Goal: Navigation & Orientation: Find specific page/section

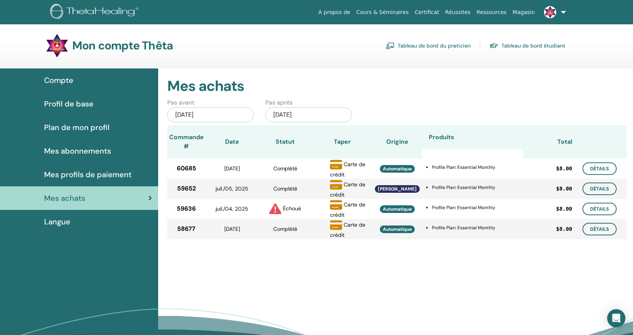
click at [546, 45] on link "Tableau de bord étudiant" at bounding box center [527, 46] width 76 height 12
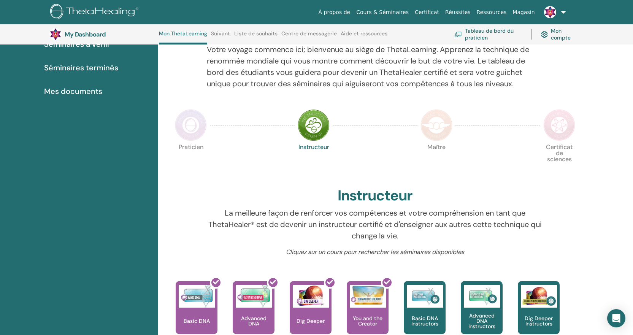
scroll to position [128, 0]
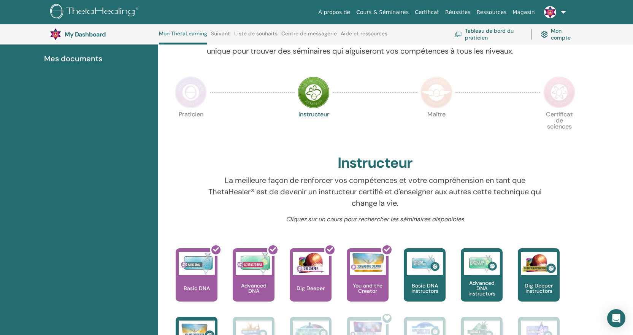
click at [190, 90] on img at bounding box center [191, 92] width 32 height 32
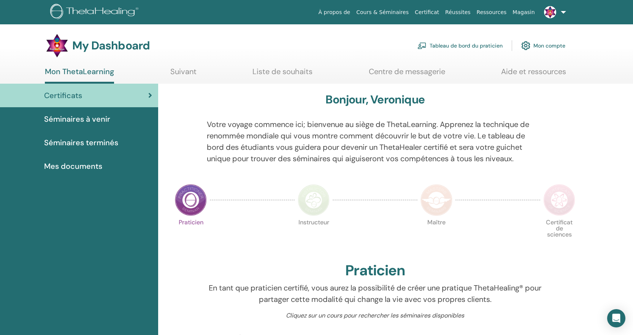
click at [309, 206] on img at bounding box center [314, 200] width 32 height 32
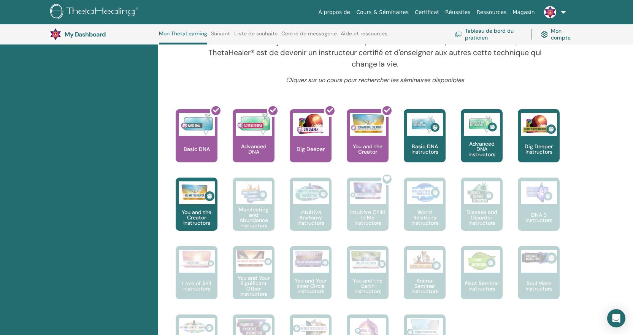
scroll to position [278, 0]
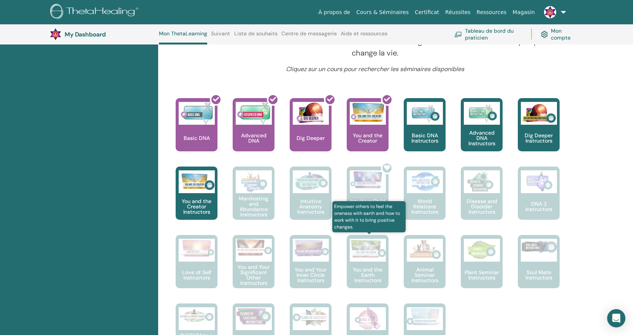
click at [382, 254] on img at bounding box center [368, 249] width 36 height 20
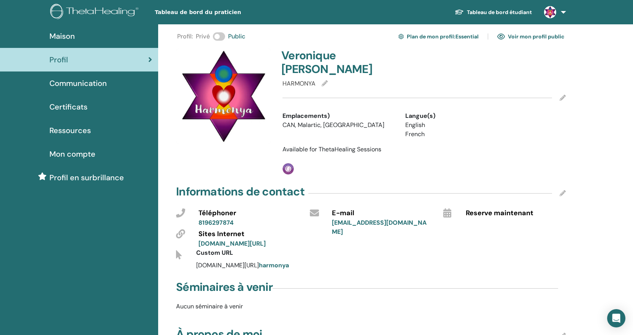
scroll to position [458, 0]
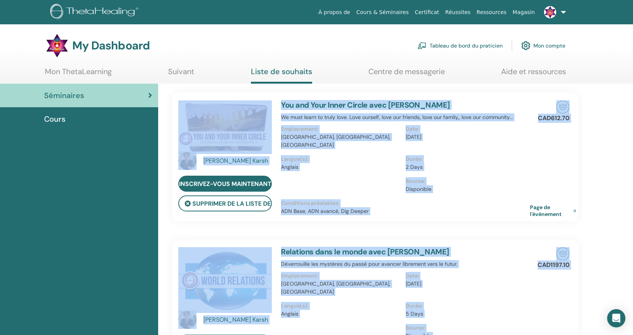
drag, startPoint x: 583, startPoint y: 285, endPoint x: 169, endPoint y: 91, distance: 457.0
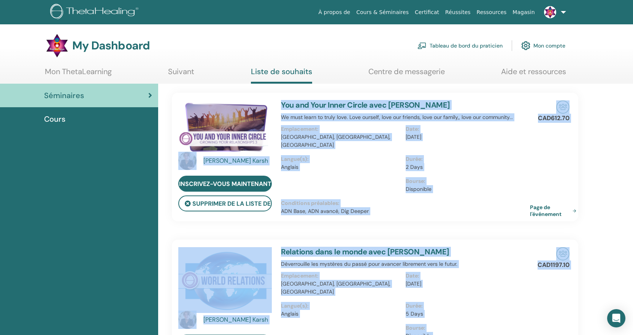
drag, startPoint x: 205, startPoint y: 121, endPoint x: 223, endPoint y: 114, distance: 19.1
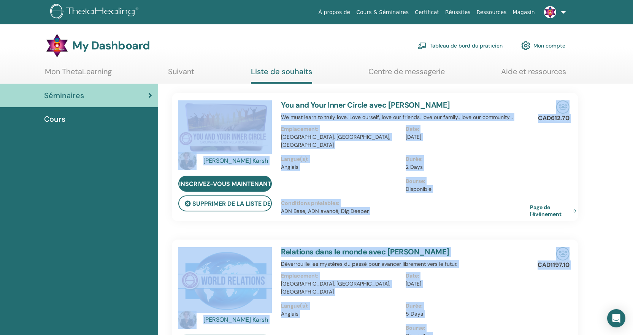
drag, startPoint x: 223, startPoint y: 114, endPoint x: 291, endPoint y: 106, distance: 68.5
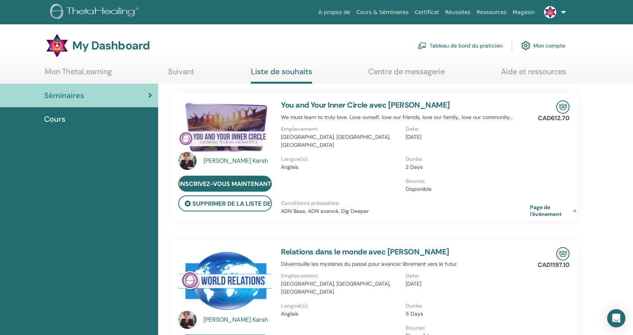
click at [350, 43] on div "My Dashboard Tableau de bord du praticien Mon compte" at bounding box center [305, 45] width 520 height 24
